Goal: Check status: Check status

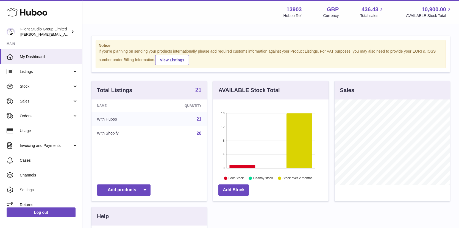
scroll to position [85, 116]
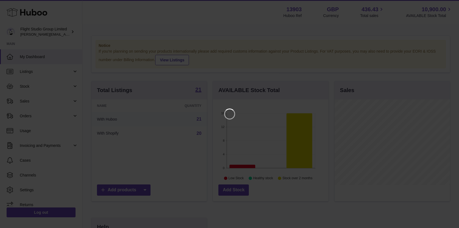
click at [74, 125] on iframe at bounding box center [229, 114] width 437 height 207
click at [444, 4] on icon "Close" at bounding box center [444, 5] width 4 height 4
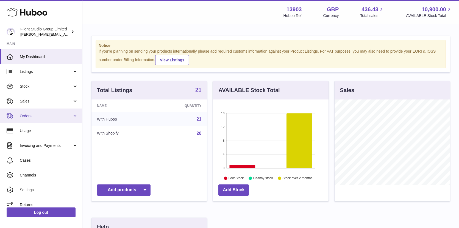
click at [28, 116] on span "Orders" at bounding box center [46, 116] width 52 height 5
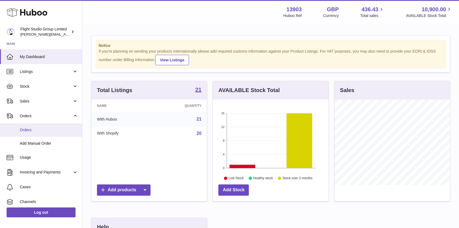
click at [51, 130] on span "Orders" at bounding box center [49, 130] width 58 height 5
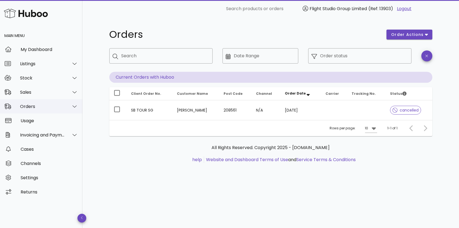
click at [69, 105] on div at bounding box center [71, 107] width 13 height 14
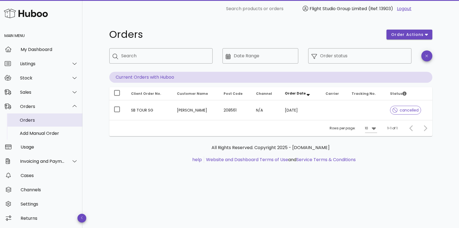
click at [36, 120] on div "Orders" at bounding box center [49, 120] width 58 height 5
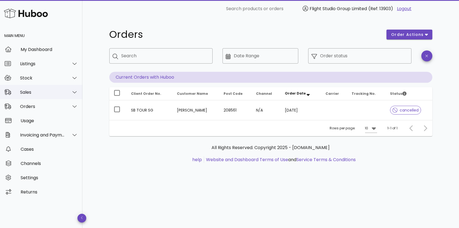
click at [30, 91] on div "Sales" at bounding box center [42, 92] width 45 height 5
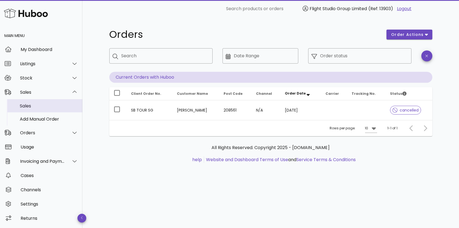
click at [29, 103] on div "Sales" at bounding box center [49, 106] width 58 height 12
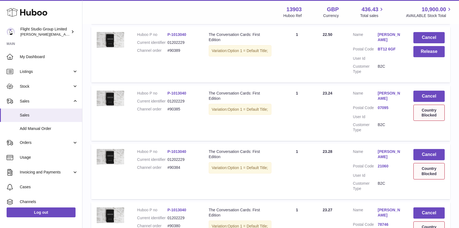
scroll to position [516, 0]
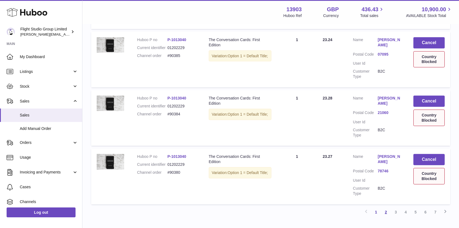
click at [388, 208] on link "2" at bounding box center [386, 213] width 10 height 10
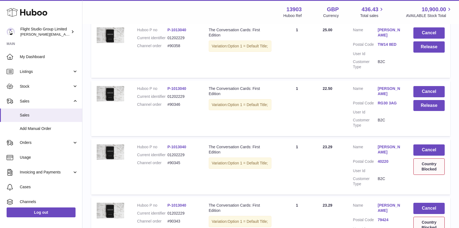
scroll to position [123, 0]
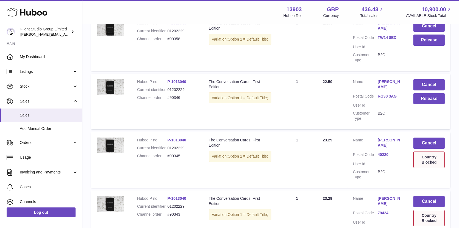
click at [383, 141] on link "Tina Isaacs" at bounding box center [390, 143] width 25 height 10
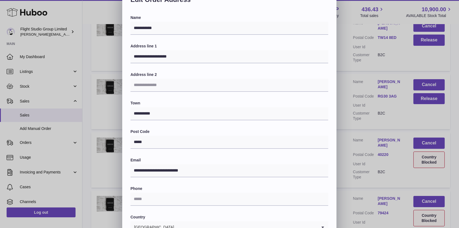
scroll to position [0, 0]
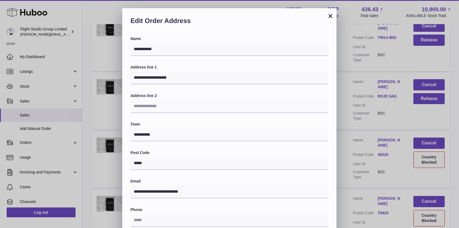
click at [330, 13] on button "×" at bounding box center [330, 16] width 7 height 7
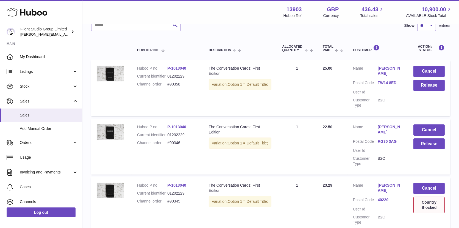
scroll to position [80, 0]
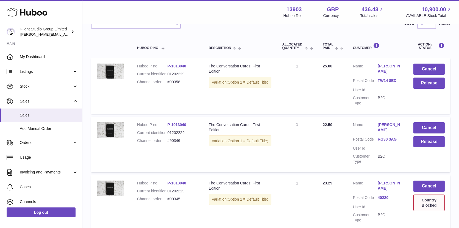
click at [385, 182] on link "Tina Isaacs" at bounding box center [390, 186] width 25 height 10
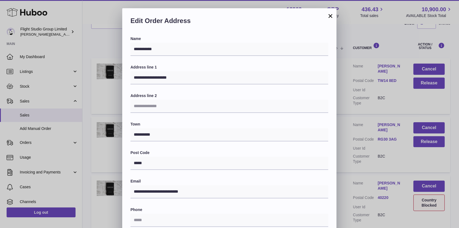
scroll to position [117, 0]
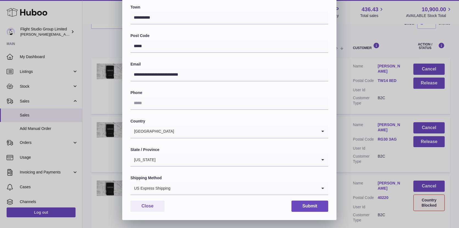
click at [357, 164] on div "**********" at bounding box center [229, 56] width 459 height 330
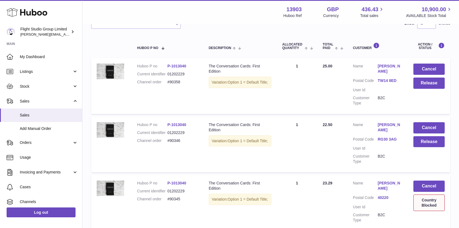
scroll to position [0, 0]
click at [20, 146] on link "Orders" at bounding box center [41, 143] width 82 height 15
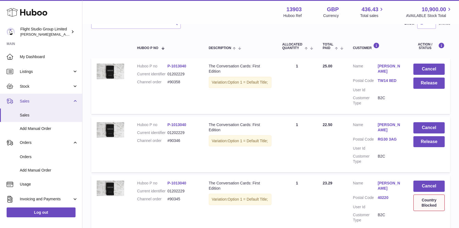
click at [25, 105] on link "Sales" at bounding box center [41, 101] width 82 height 15
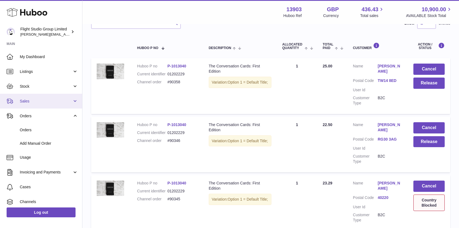
click at [26, 104] on link "Sales" at bounding box center [41, 101] width 82 height 15
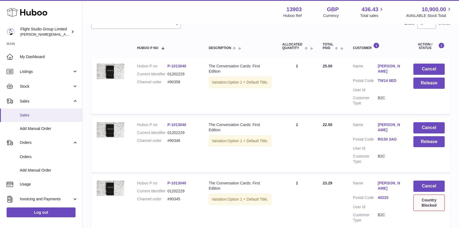
click at [26, 113] on span "Sales" at bounding box center [49, 115] width 58 height 5
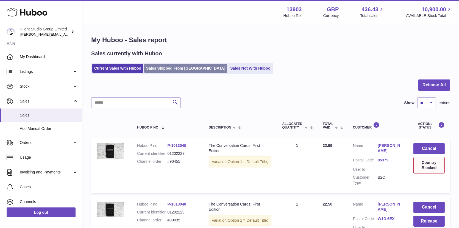
click at [151, 65] on link "Sales Shipped From [GEOGRAPHIC_DATA]" at bounding box center [185, 68] width 83 height 9
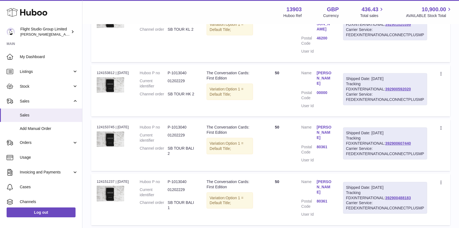
scroll to position [493, 0]
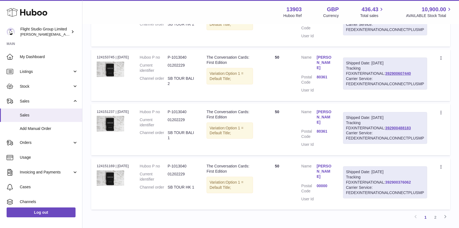
click at [385, 180] on link "392900376062" at bounding box center [398, 182] width 26 height 4
click at [352, 112] on div "Shipped Date: [DATE] Tracking FDXINTERNATIONAL: 392900488183 Carrier Service: F…" at bounding box center [385, 128] width 84 height 32
click at [385, 126] on link "392900488183" at bounding box center [398, 128] width 26 height 4
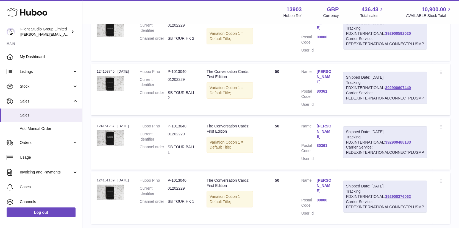
scroll to position [479, 0]
click at [437, 226] on link "2" at bounding box center [435, 231] width 10 height 10
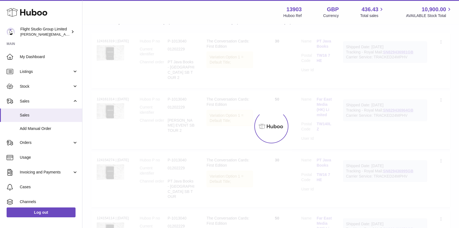
scroll to position [107, 0]
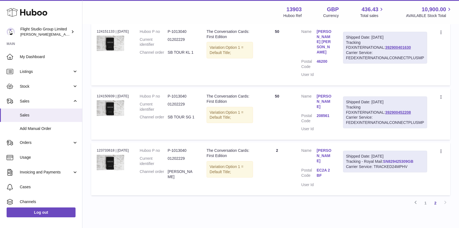
click at [390, 160] on link "SN829425309GB" at bounding box center [398, 162] width 30 height 4
click at [385, 110] on link "392900452208" at bounding box center [398, 112] width 26 height 4
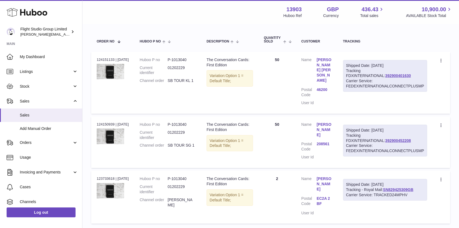
scroll to position [72, 0]
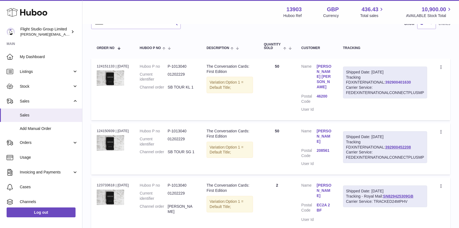
click at [385, 80] on link "392900401630" at bounding box center [398, 82] width 26 height 4
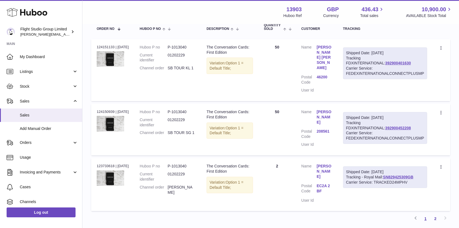
click at [426, 214] on link "1" at bounding box center [425, 219] width 10 height 10
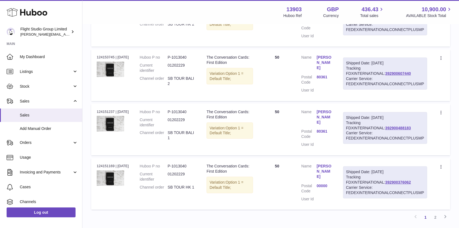
scroll to position [469, 0]
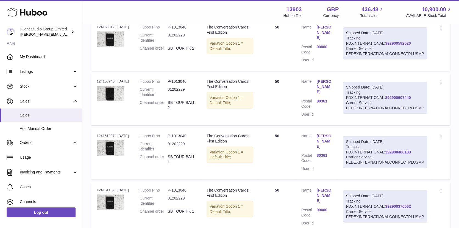
click at [385, 96] on link "392900607440" at bounding box center [398, 98] width 26 height 4
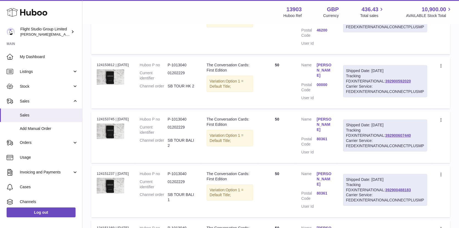
scroll to position [402, 0]
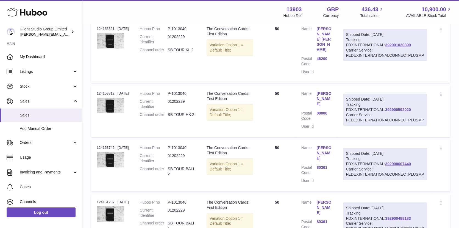
click at [385, 108] on link "392900592020" at bounding box center [398, 110] width 26 height 4
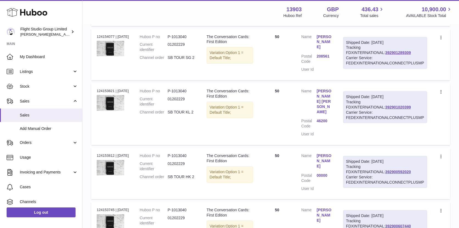
scroll to position [320, 0]
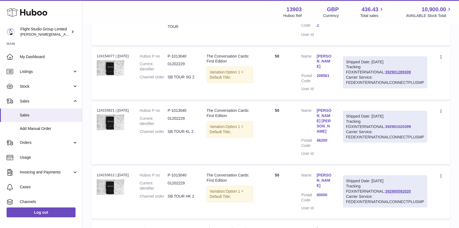
click at [385, 125] on link "392901020399" at bounding box center [398, 127] width 26 height 4
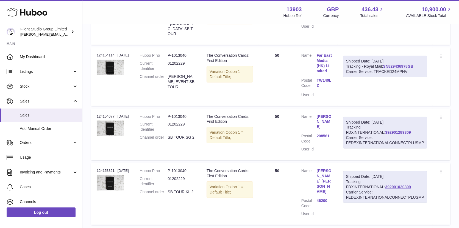
scroll to position [252, 0]
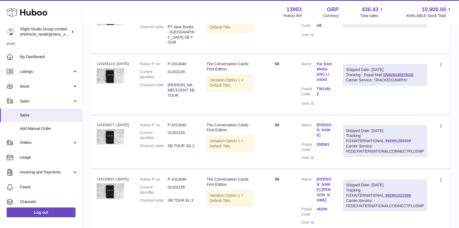
click at [385, 139] on link "392901289309" at bounding box center [398, 141] width 26 height 4
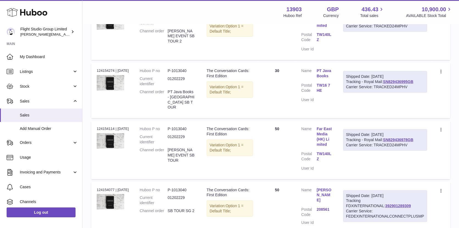
scroll to position [154, 0]
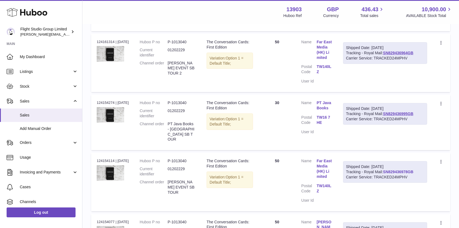
click at [394, 170] on link "SN829436978GB" at bounding box center [398, 172] width 30 height 4
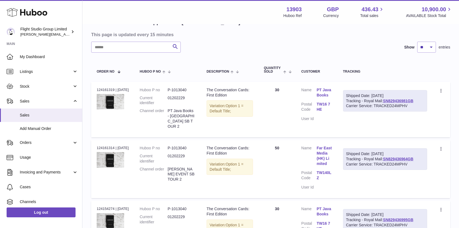
scroll to position [50, 0]
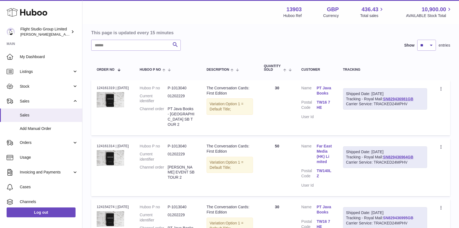
click at [402, 216] on link "SN829436995GB" at bounding box center [398, 218] width 30 height 4
click at [386, 155] on link "SN829436964GB" at bounding box center [398, 157] width 30 height 4
click at [387, 99] on link "SN829436981GB" at bounding box center [398, 99] width 30 height 4
